Goal: Task Accomplishment & Management: Manage account settings

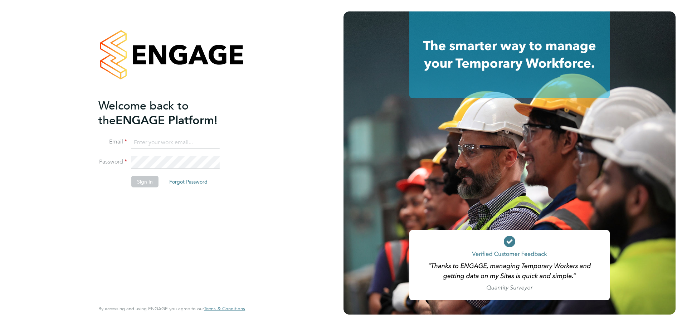
type input "warren.ellis@wates.co.uk"
click at [151, 182] on button "Sign In" at bounding box center [144, 181] width 27 height 11
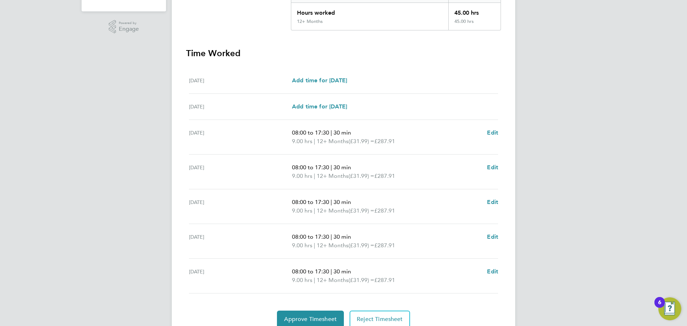
scroll to position [197, 0]
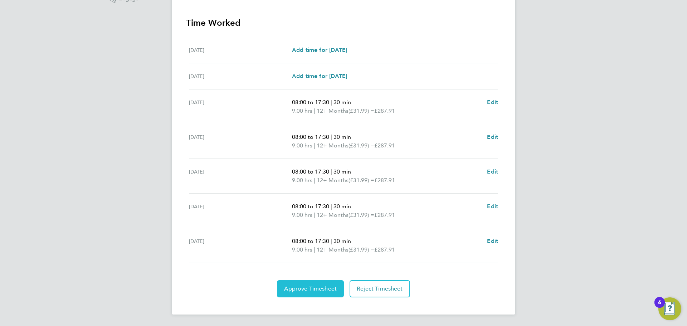
click at [313, 288] on span "Approve Timesheet" at bounding box center [310, 288] width 53 height 7
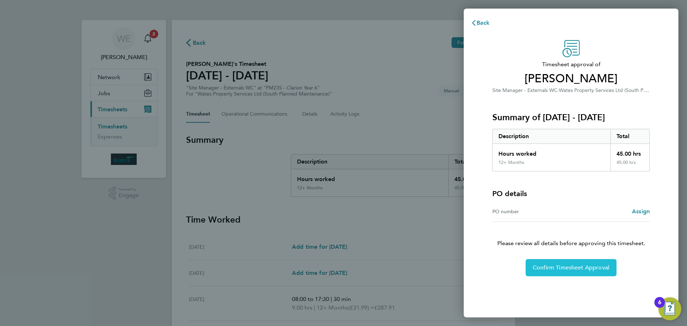
click at [564, 269] on span "Confirm Timesheet Approval" at bounding box center [571, 267] width 77 height 7
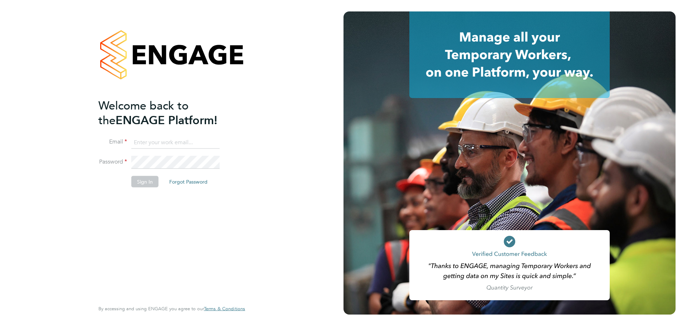
type input "warren.ellis@wates.co.uk"
click at [143, 183] on button "Sign In" at bounding box center [144, 181] width 27 height 11
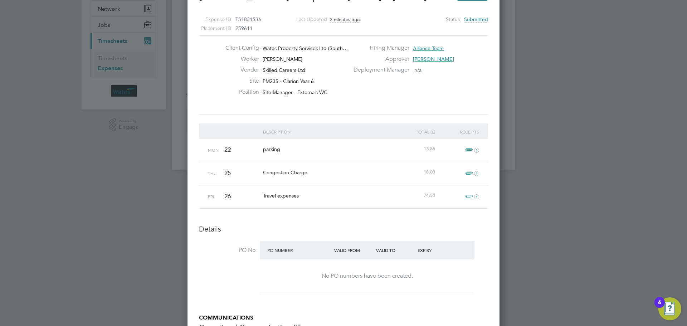
scroll to position [72, 0]
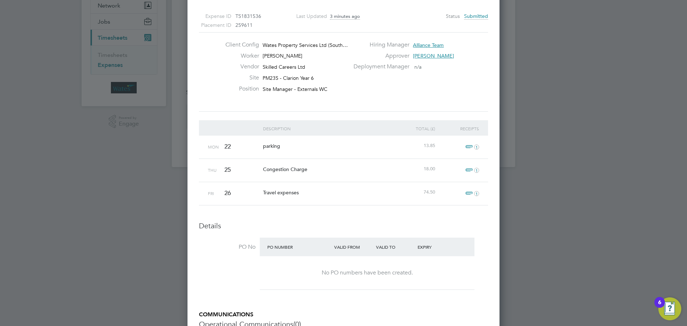
click at [472, 193] on span "1" at bounding box center [471, 193] width 16 height 9
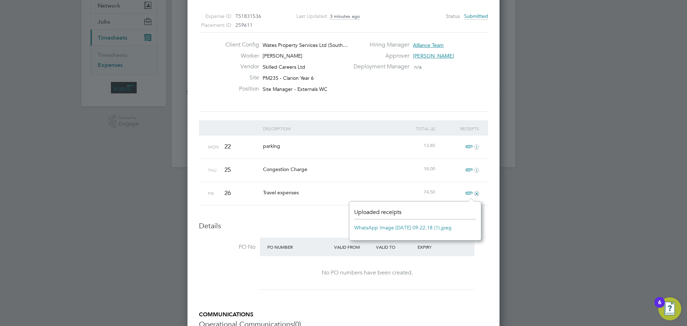
click at [367, 228] on link "WhatsApp Image 2025-09-22 at 09.22.18 (1).jpeg" at bounding box center [402, 227] width 97 height 11
click at [473, 0] on html "WE Warren Ellis Notifications 2 Applications: Network Sites Jobs Placements Cur…" at bounding box center [343, 53] width 687 height 250
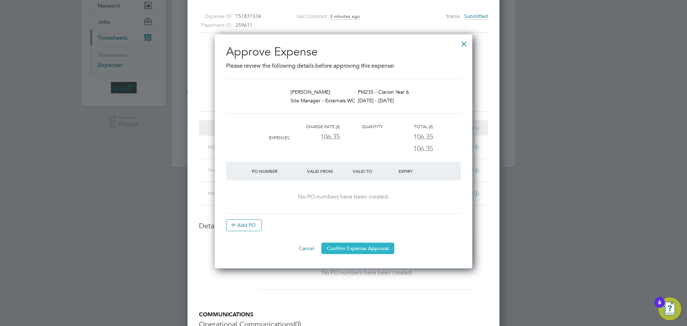
click at [337, 249] on button "Confirm Expense Approval" at bounding box center [357, 248] width 73 height 11
